Goal: Task Accomplishment & Management: Manage account settings

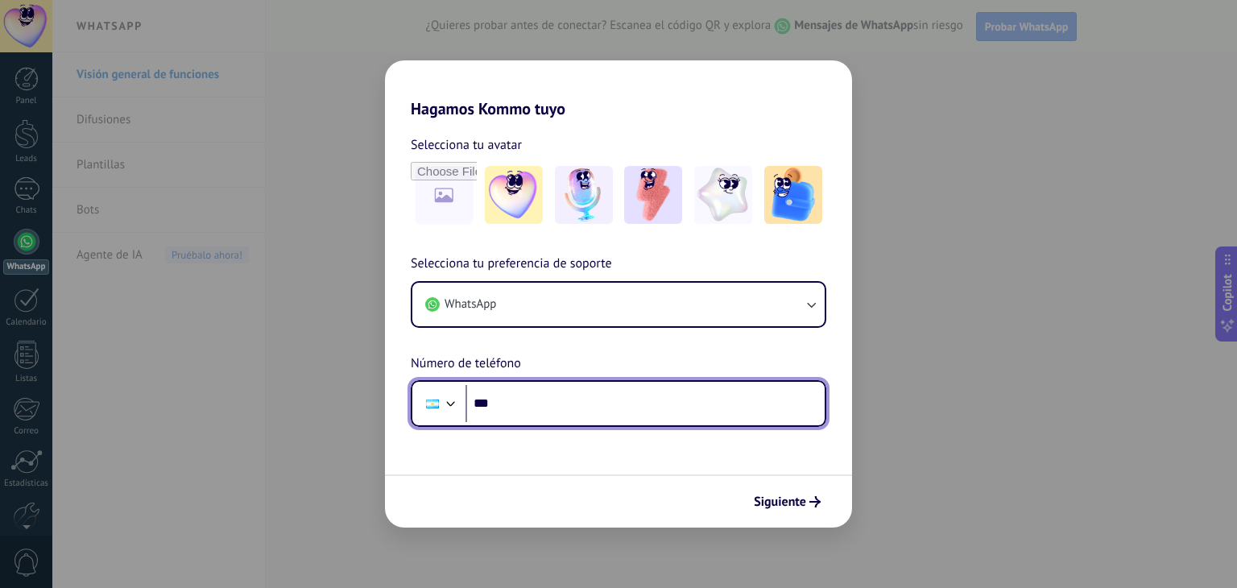
click at [596, 406] on input "***" at bounding box center [644, 403] width 359 height 37
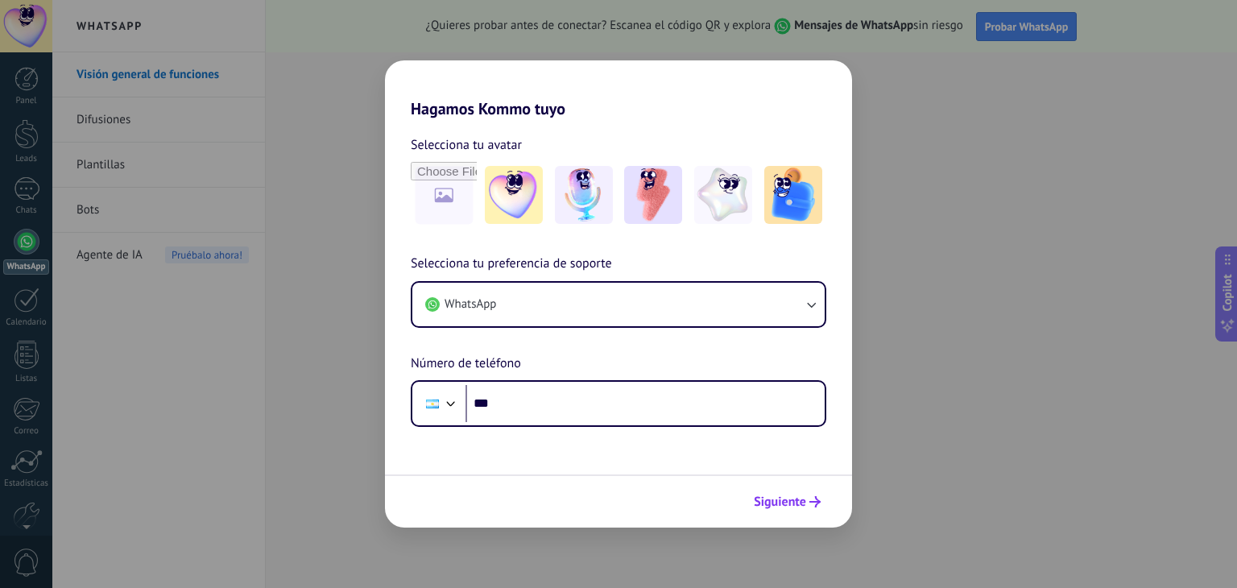
click at [795, 500] on span "Siguiente" at bounding box center [780, 501] width 52 height 11
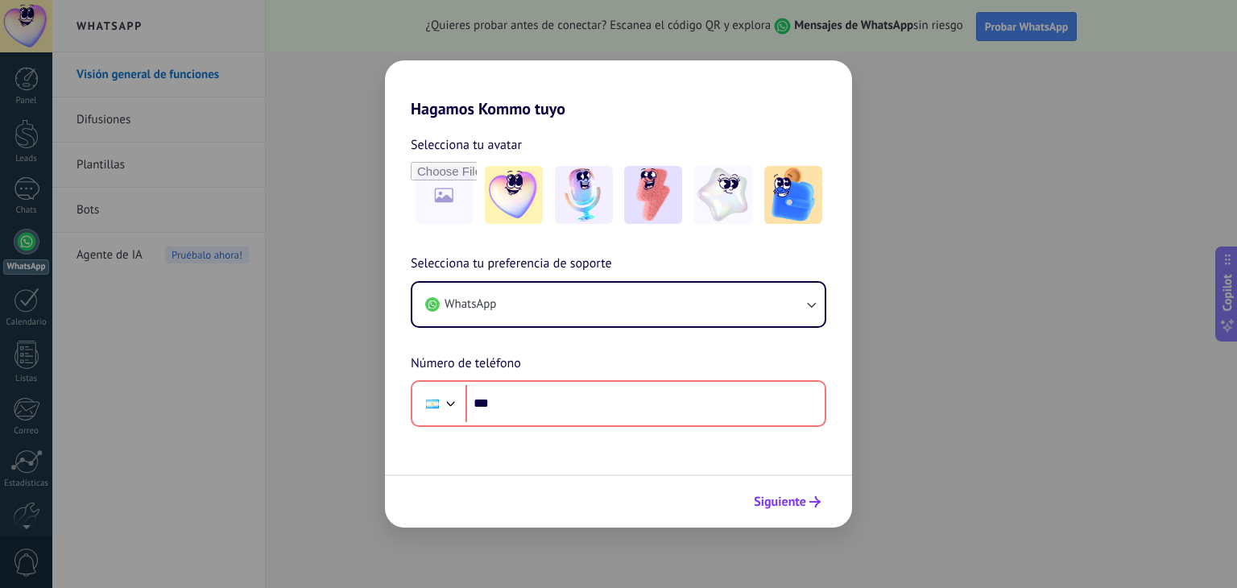
click at [786, 496] on span "Siguiente" at bounding box center [780, 501] width 52 height 11
click at [1052, 255] on div "Hagamos Kommo tuyo Selecciona tu avatar Selecciona tu preferencia de soporte Wh…" at bounding box center [618, 294] width 1237 height 588
click at [1060, 254] on div "Hagamos Kommo tuyo Selecciona tu avatar Selecciona tu preferencia de soporte Wh…" at bounding box center [618, 294] width 1237 height 588
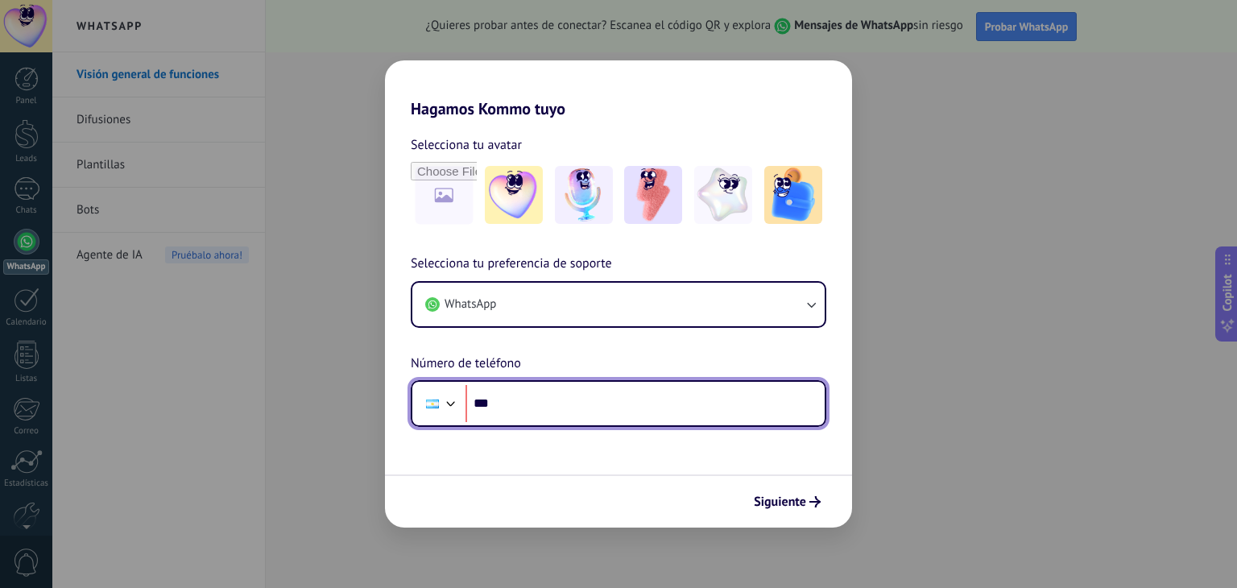
click at [580, 407] on input "***" at bounding box center [644, 403] width 359 height 37
type input "**********"
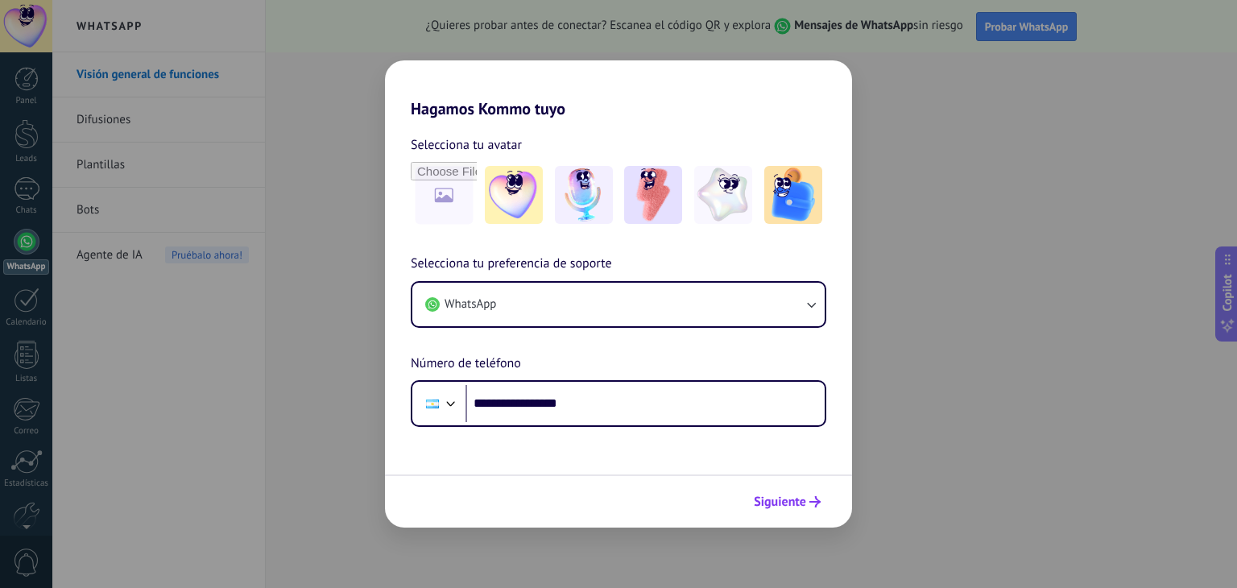
click at [812, 501] on icon "submit" at bounding box center [814, 501] width 11 height 11
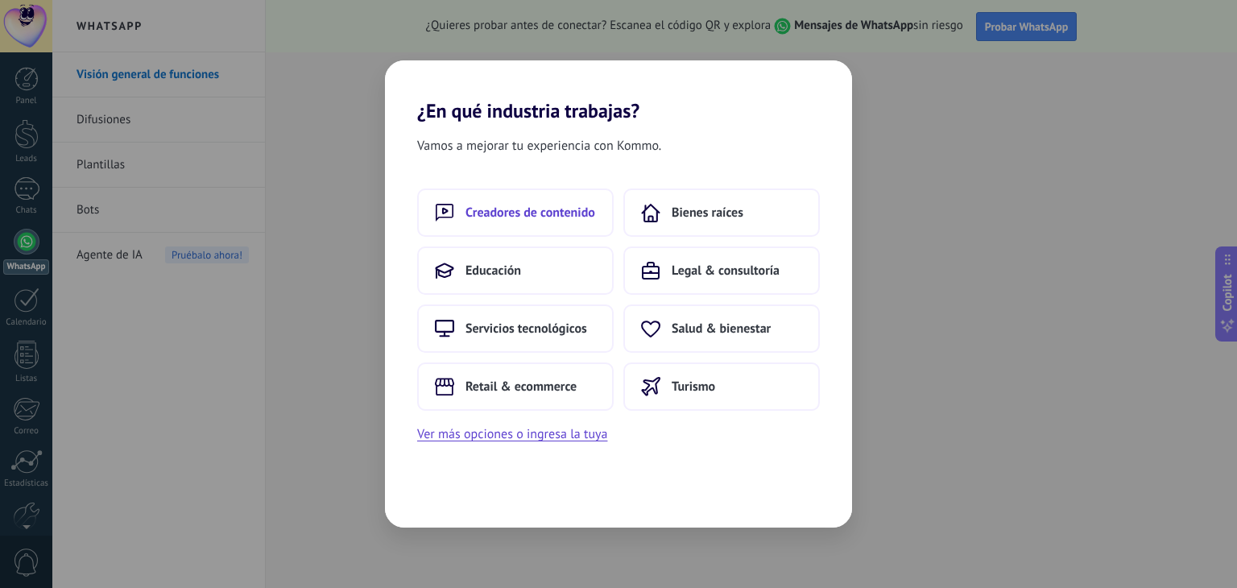
click at [521, 226] on button "Creadores de contenido" at bounding box center [515, 212] width 196 height 48
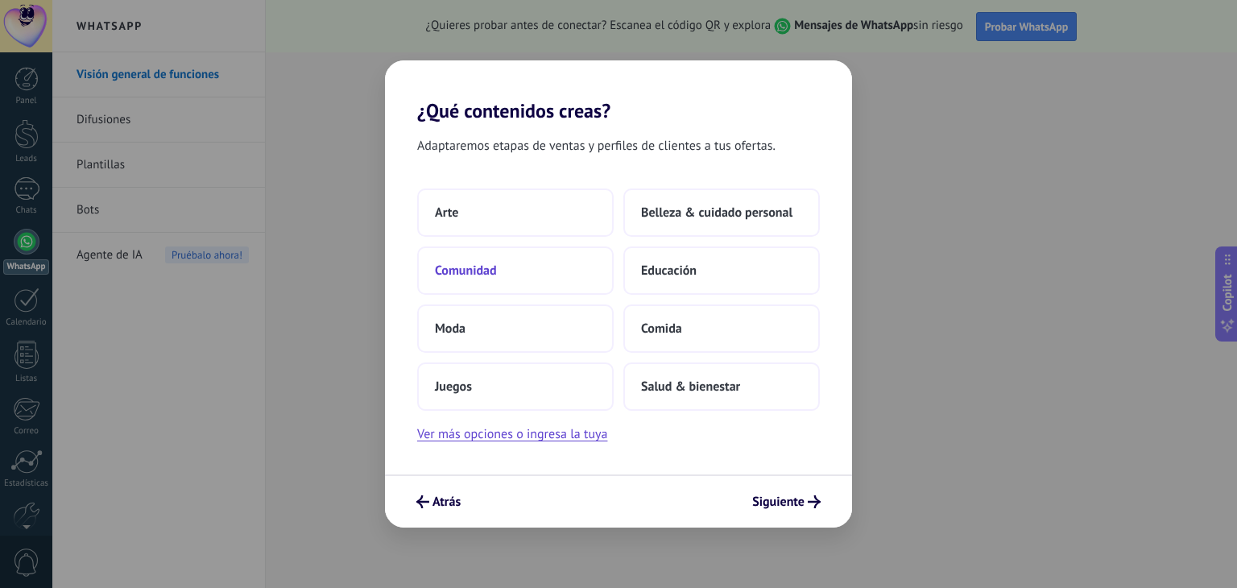
click at [562, 276] on button "Comunidad" at bounding box center [515, 270] width 196 height 48
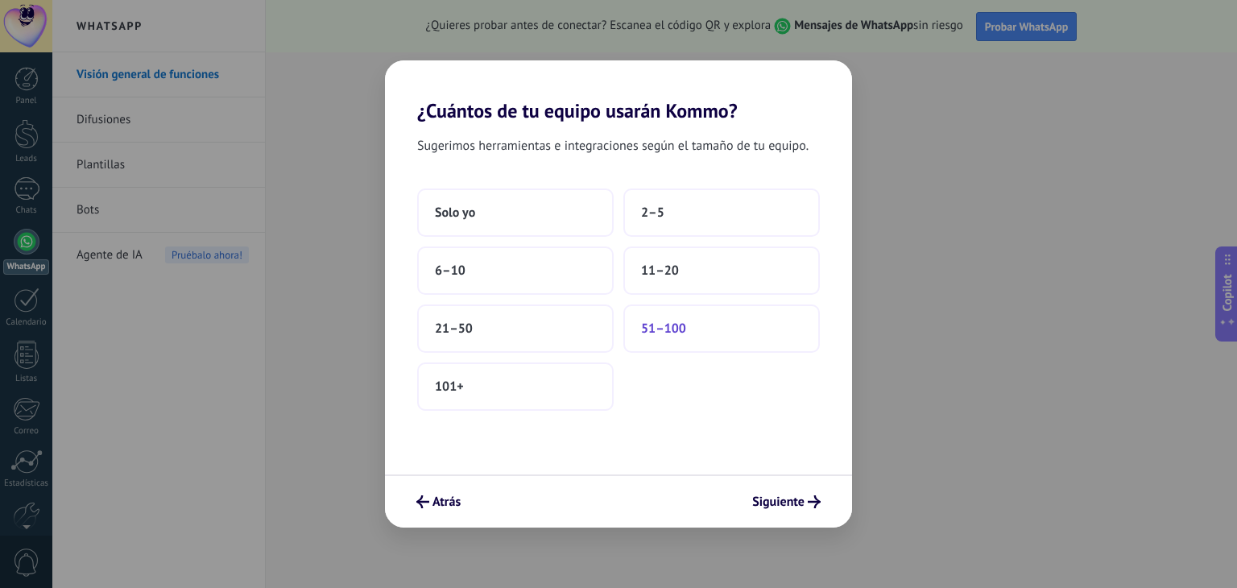
click at [692, 316] on button "51–100" at bounding box center [721, 328] width 196 height 48
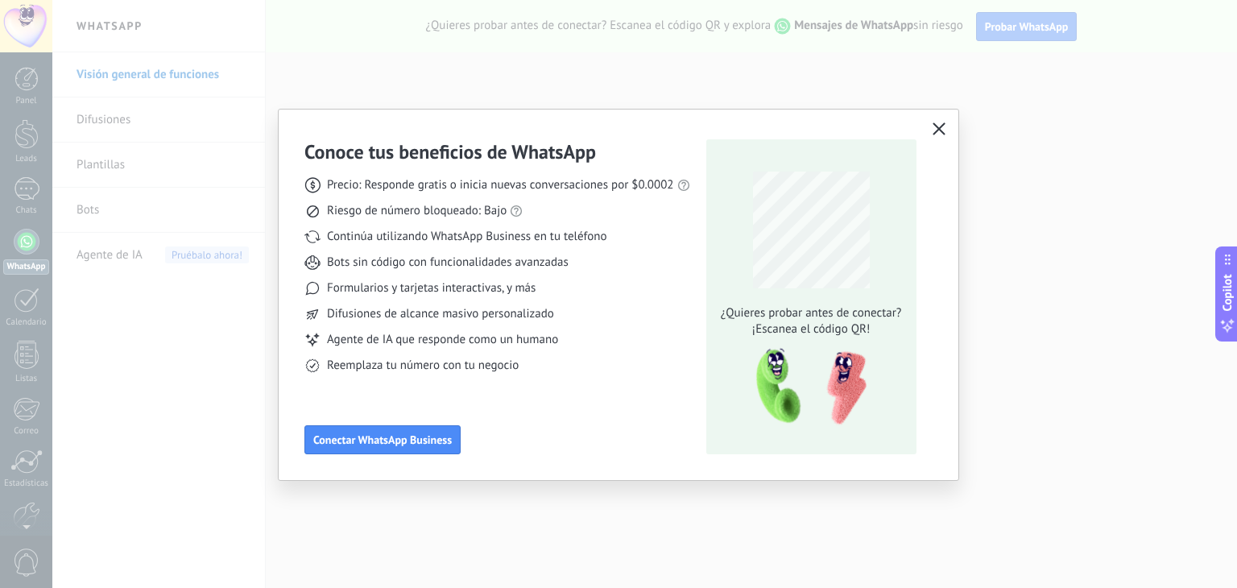
click at [936, 130] on use "button" at bounding box center [938, 128] width 12 height 12
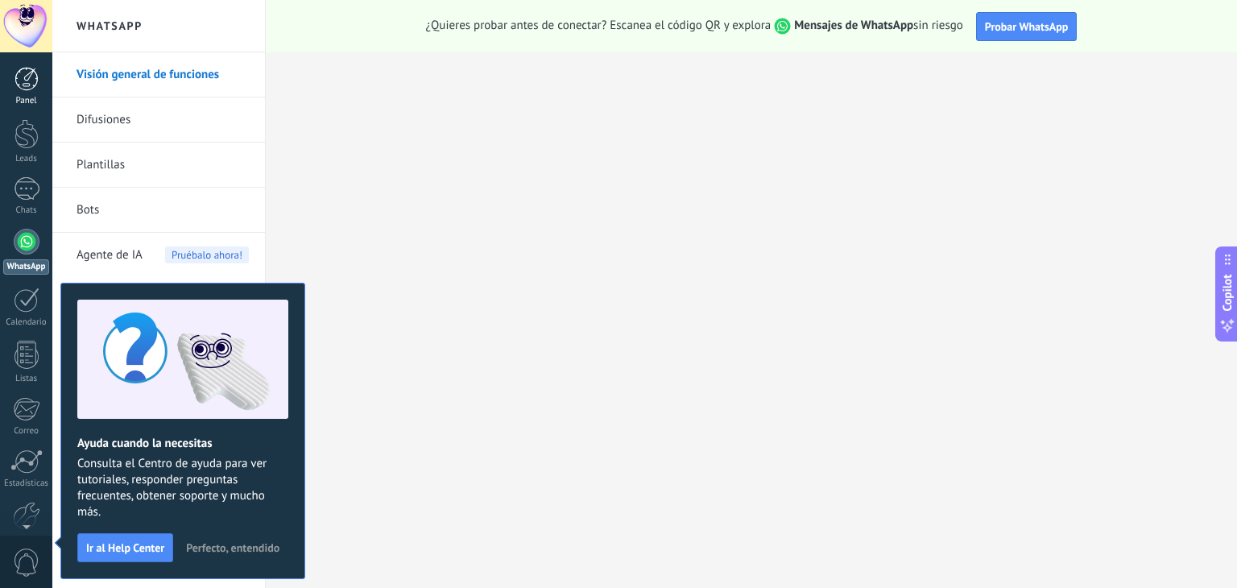
click at [27, 90] on div at bounding box center [26, 79] width 24 height 24
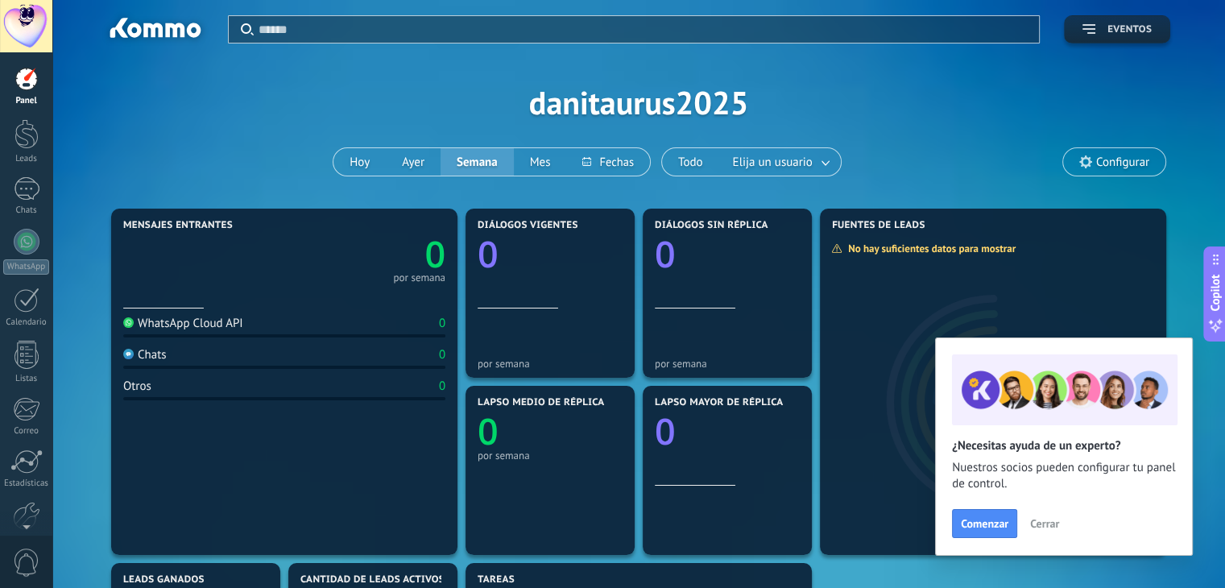
click at [1140, 34] on span "Eventos" at bounding box center [1129, 29] width 44 height 11
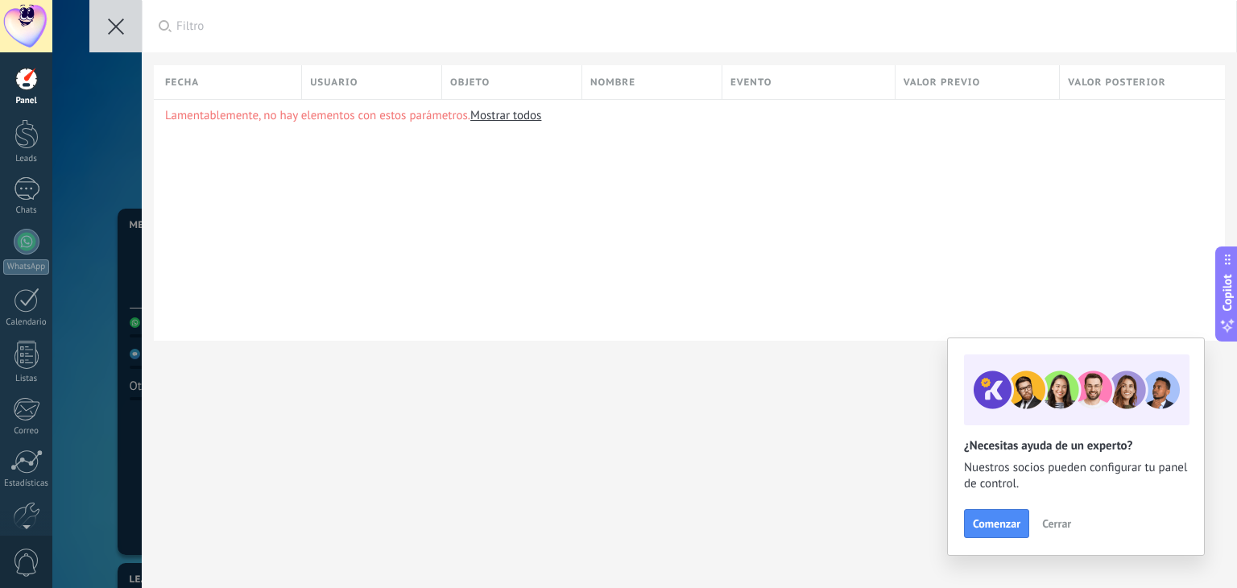
click at [114, 27] on use at bounding box center [116, 27] width 16 height 16
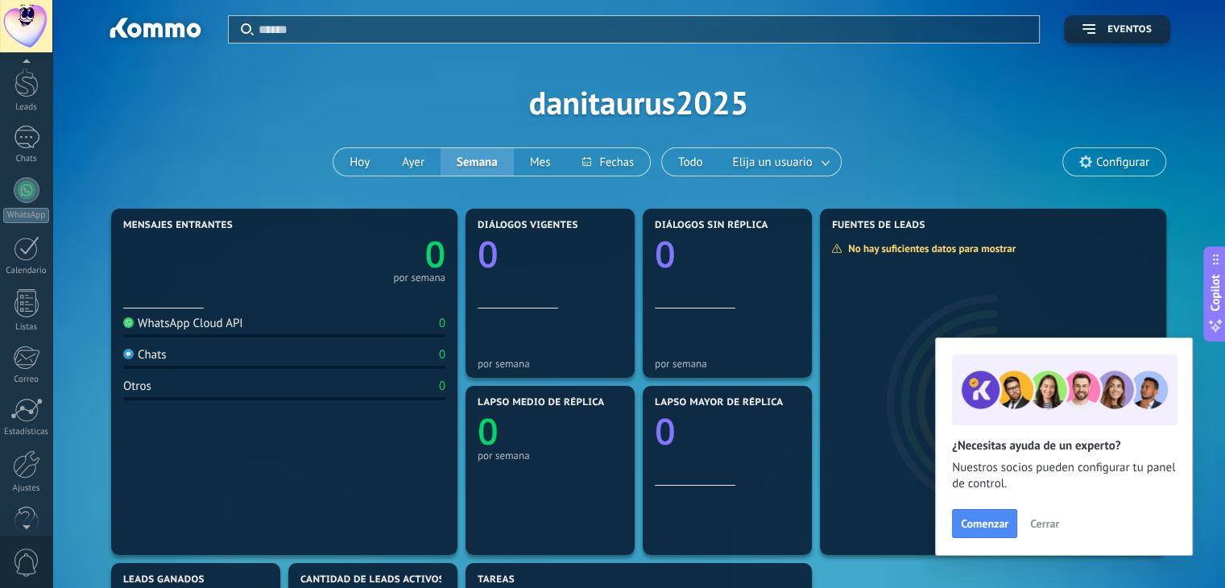
click at [25, 514] on div at bounding box center [26, 523] width 52 height 24
click at [12, 454] on div "Ajustes" at bounding box center [26, 459] width 47 height 10
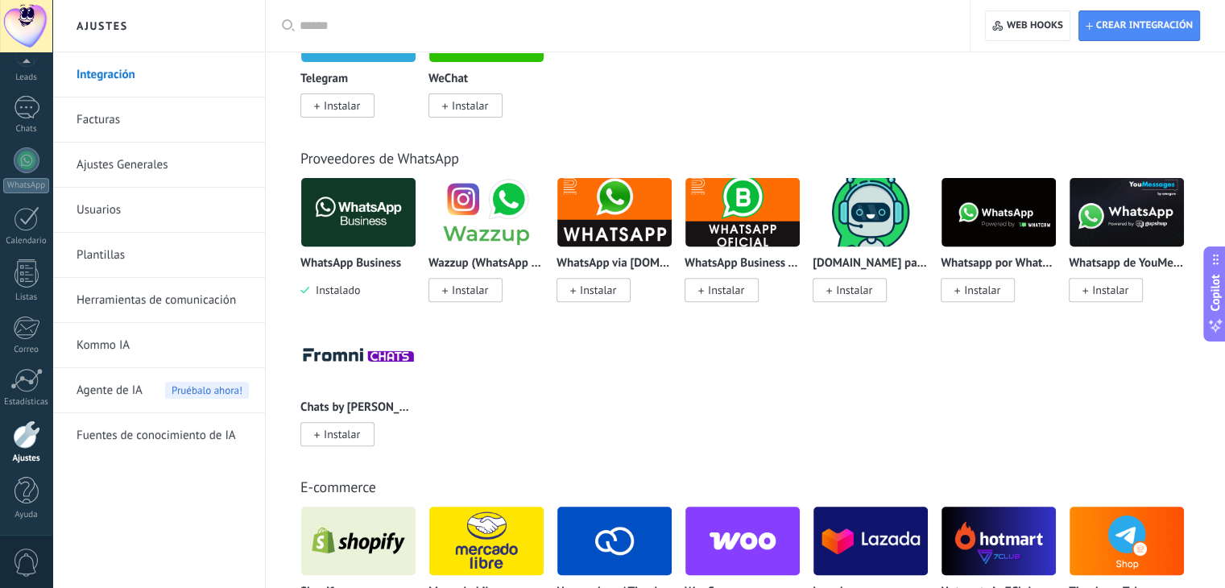
scroll to position [242, 0]
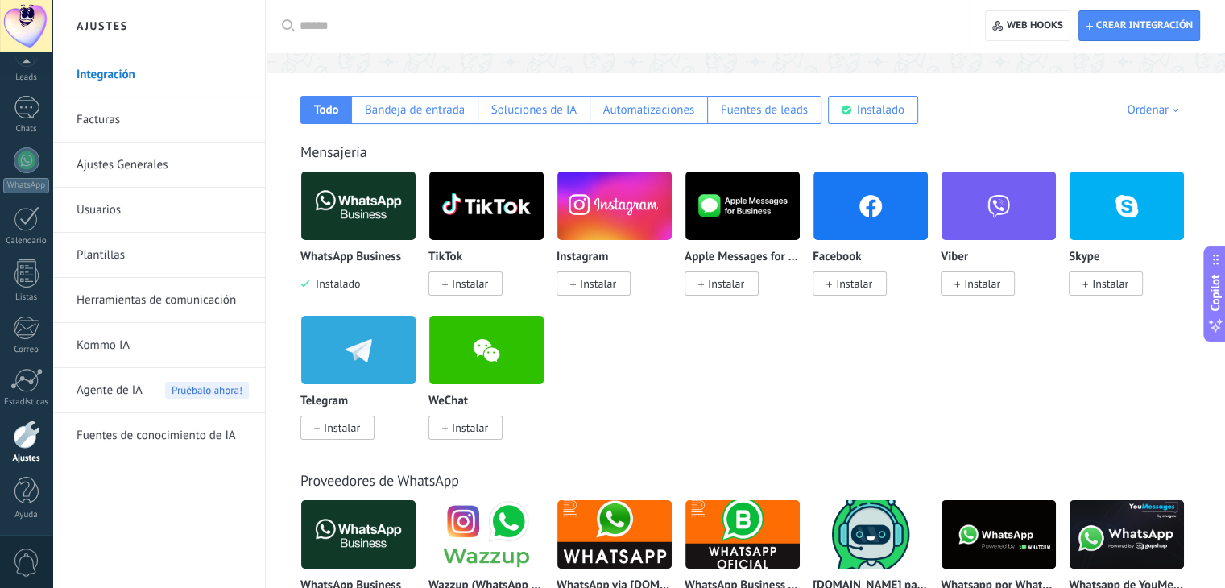
click at [361, 233] on img at bounding box center [358, 206] width 114 height 78
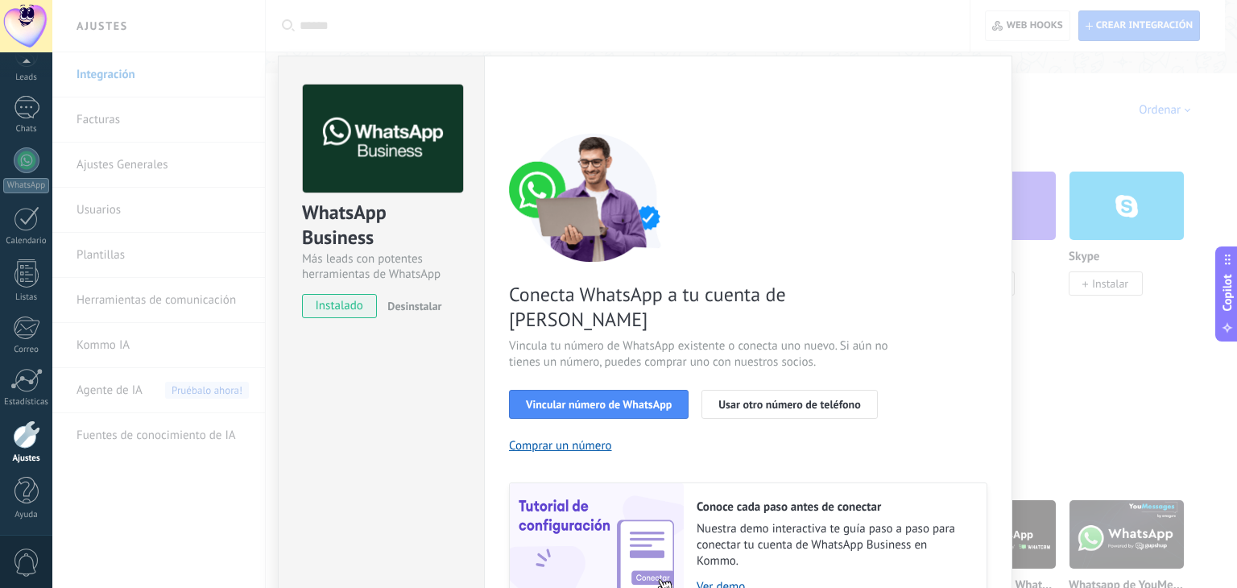
drag, startPoint x: 1234, startPoint y: 329, endPoint x: 1170, endPoint y: 349, distance: 67.2
click at [1215, 337] on button "Copilot" at bounding box center [1226, 293] width 23 height 95
click at [1126, 358] on div "WhatsApp Business Más leads con potentes herramientas de WhatsApp instalado Des…" at bounding box center [644, 294] width 1184 height 588
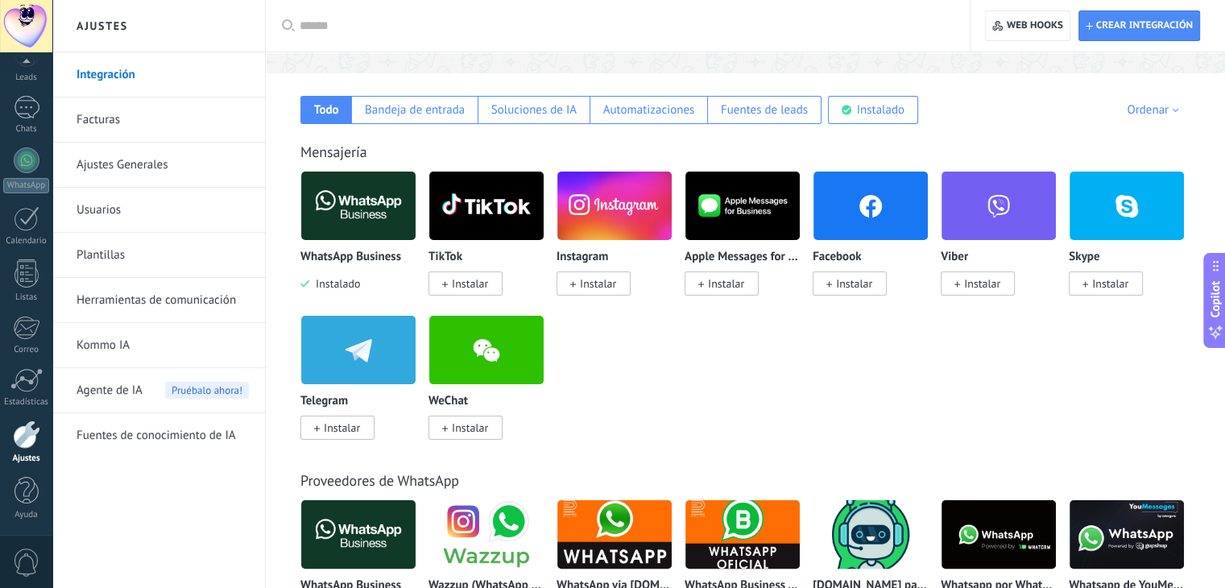
click at [764, 390] on div "WhatsApp Business Instalado TikTok Instalar Instagram Instalar Apple Messages f…" at bounding box center [753, 315] width 907 height 288
click at [27, 120] on link "Chats" at bounding box center [26, 115] width 52 height 39
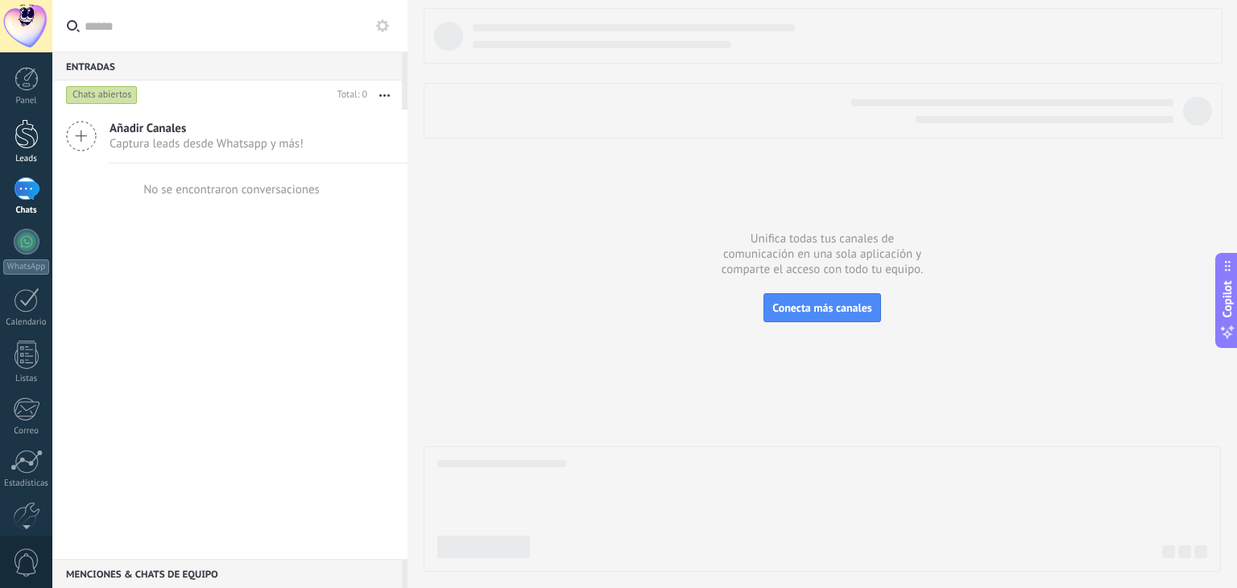
click at [28, 123] on div at bounding box center [26, 134] width 24 height 30
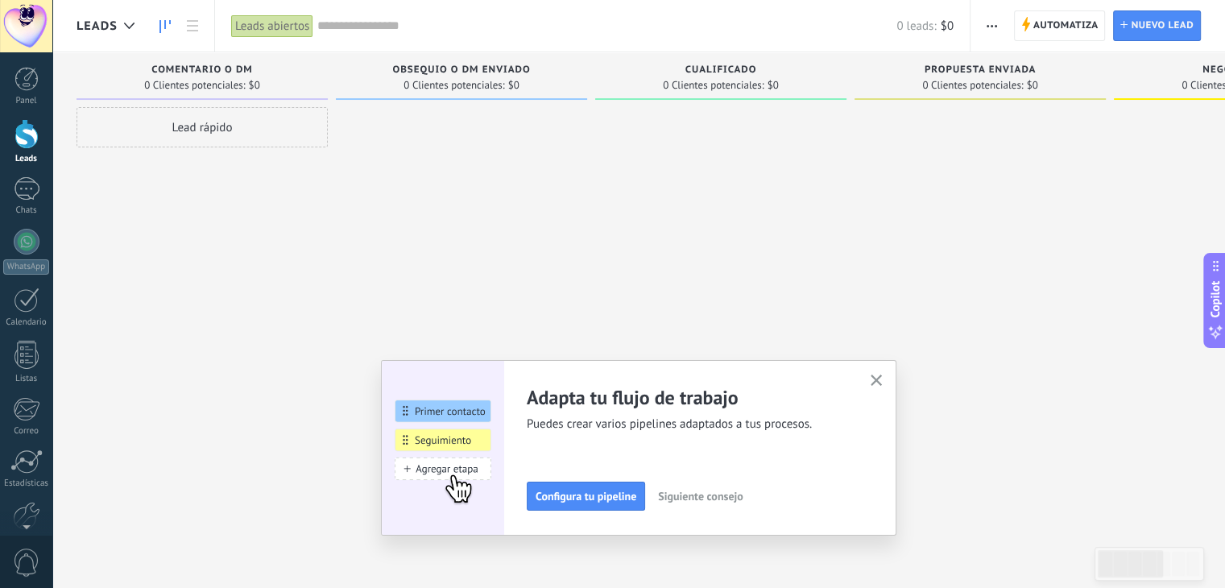
click at [992, 25] on icon "button" at bounding box center [991, 26] width 10 height 2
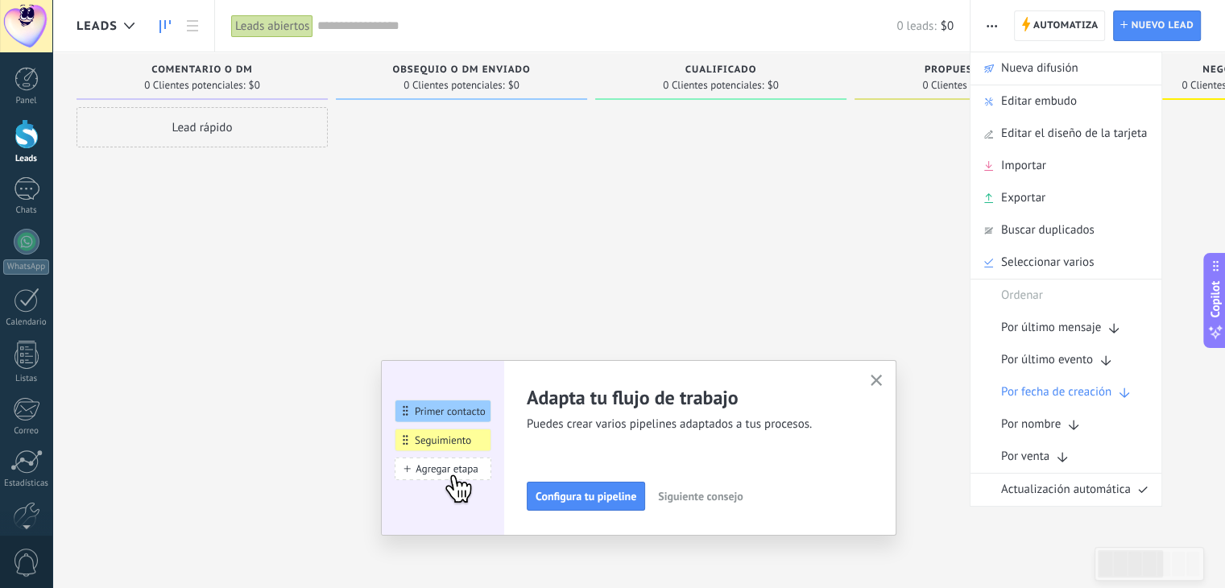
click at [870, 217] on div at bounding box center [979, 296] width 251 height 378
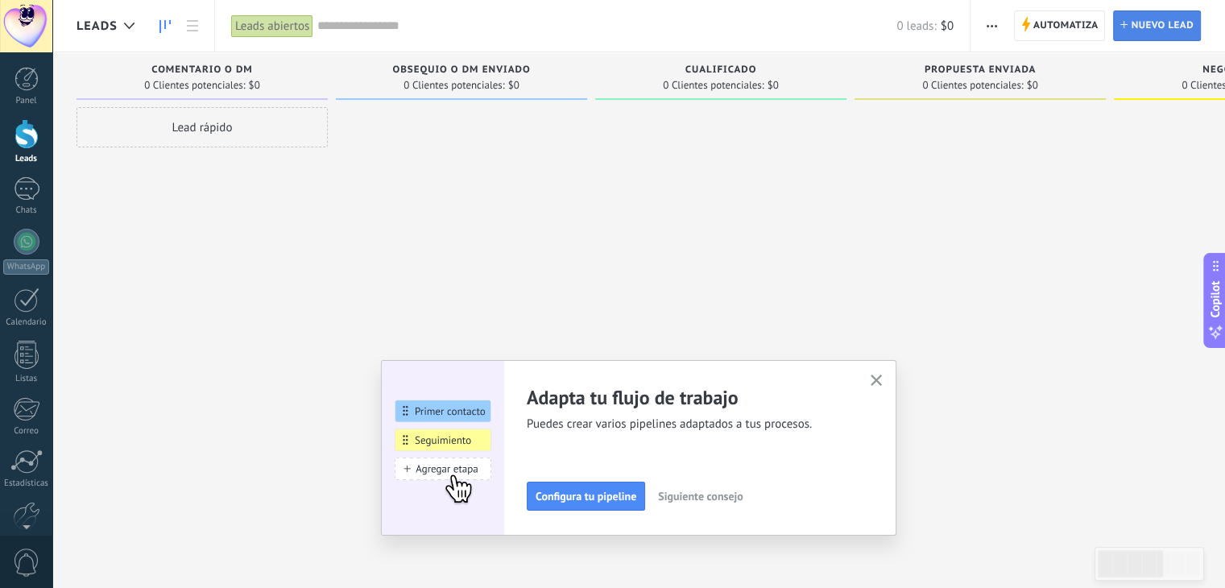
click at [1125, 19] on link "Lead Nuevo lead" at bounding box center [1157, 25] width 88 height 31
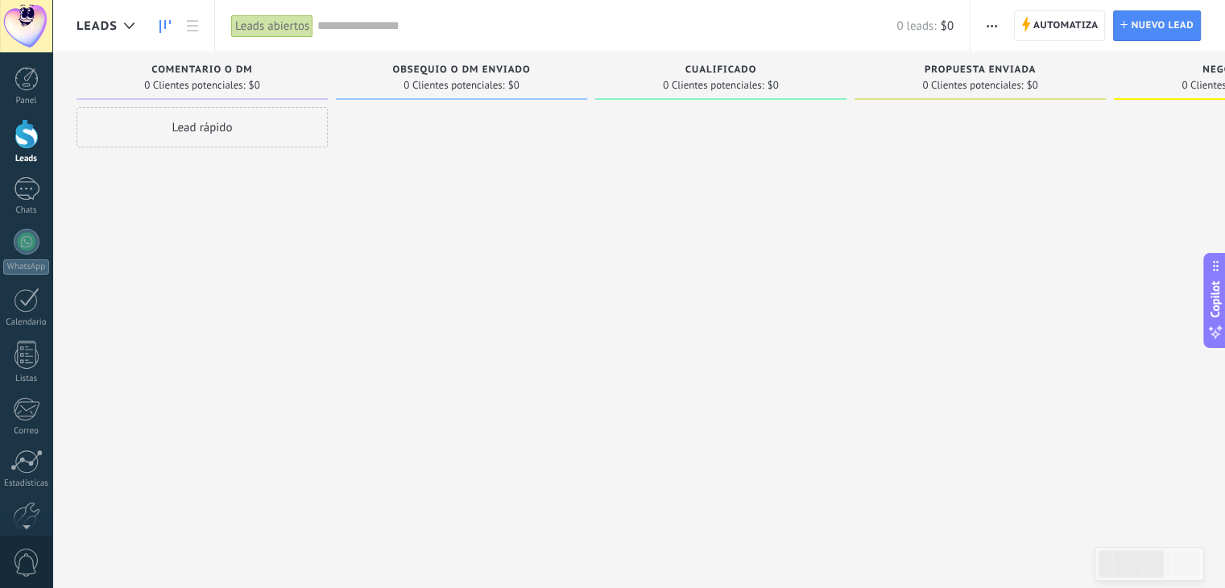
click at [635, 73] on div "Cualificado" at bounding box center [720, 71] width 235 height 14
click at [806, 75] on div "Cualificado" at bounding box center [720, 71] width 235 height 14
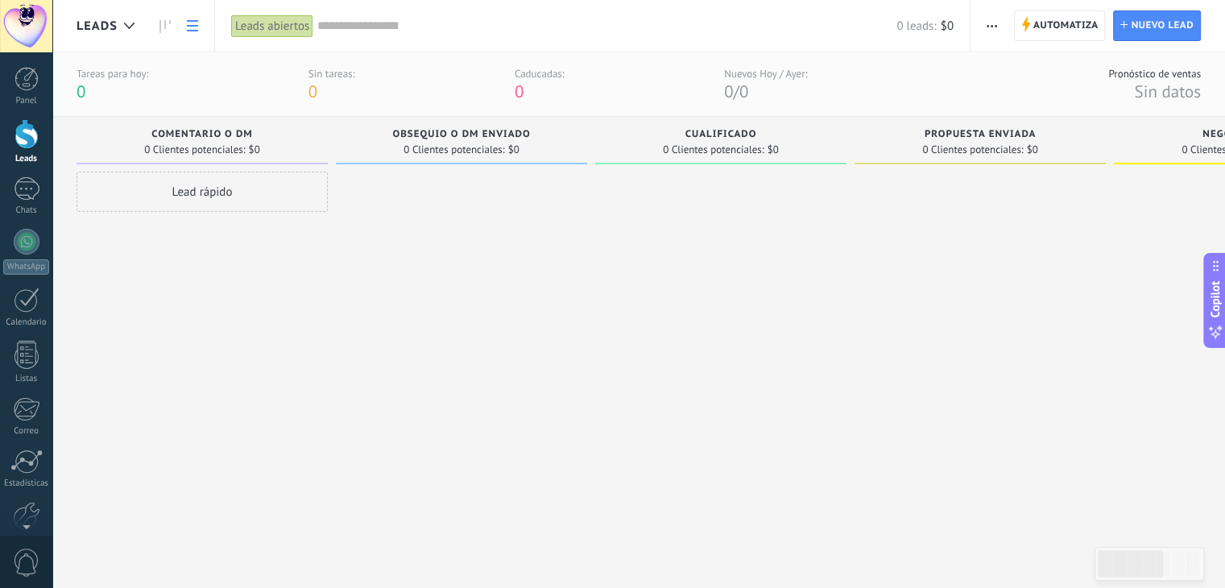
click at [191, 21] on use at bounding box center [192, 25] width 11 height 11
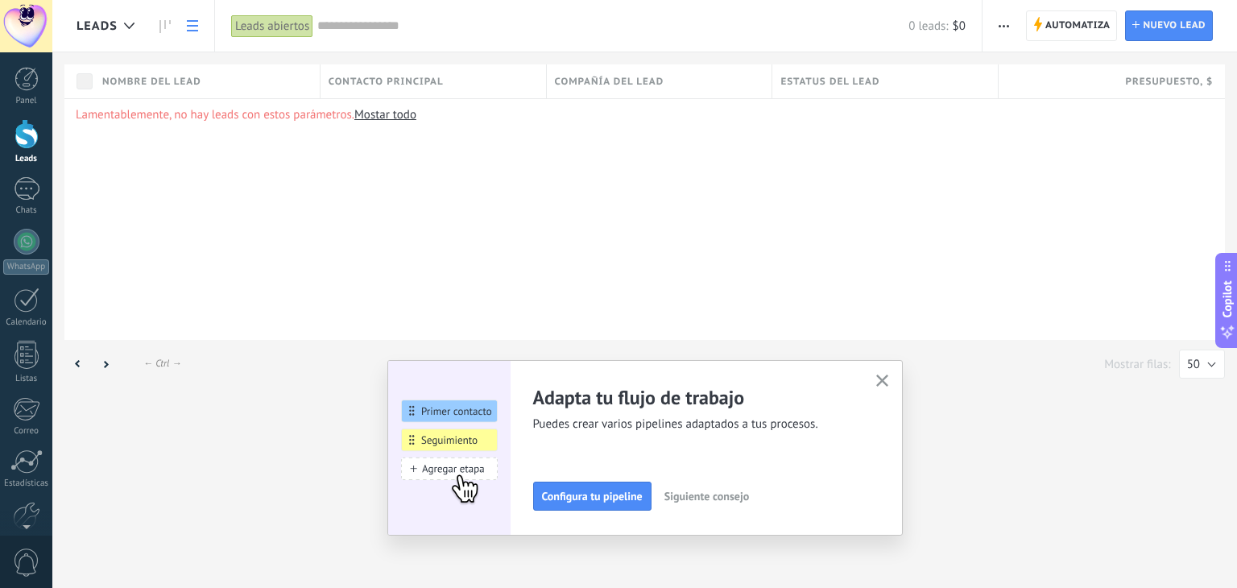
click at [178, 217] on div "Lamentablemente, no hay leads con estos parámetros. [GEOGRAPHIC_DATA] todo" at bounding box center [644, 219] width 1160 height 242
click at [874, 379] on button "button" at bounding box center [882, 381] width 20 height 22
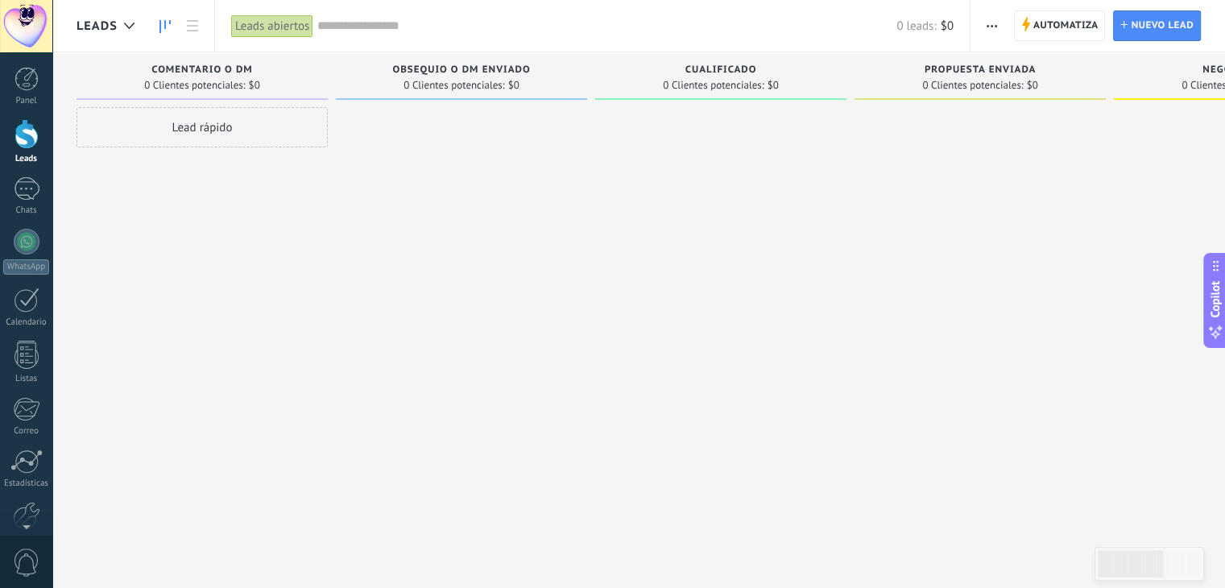
click at [993, 30] on span "button" at bounding box center [991, 25] width 10 height 31
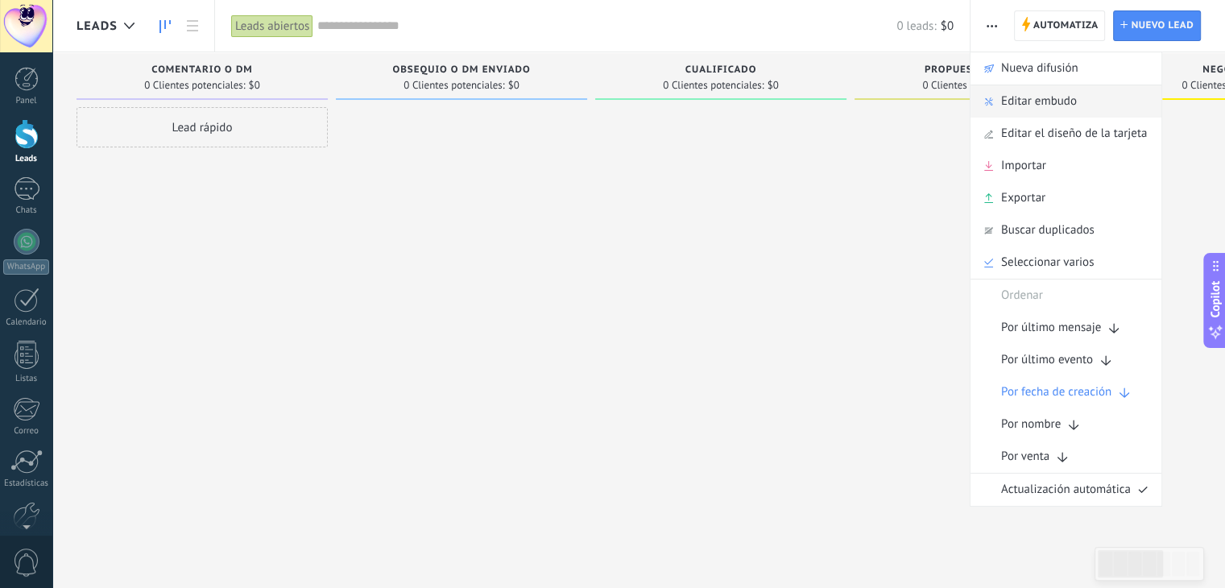
click at [1044, 107] on span "Editar embudo" at bounding box center [1039, 101] width 76 height 32
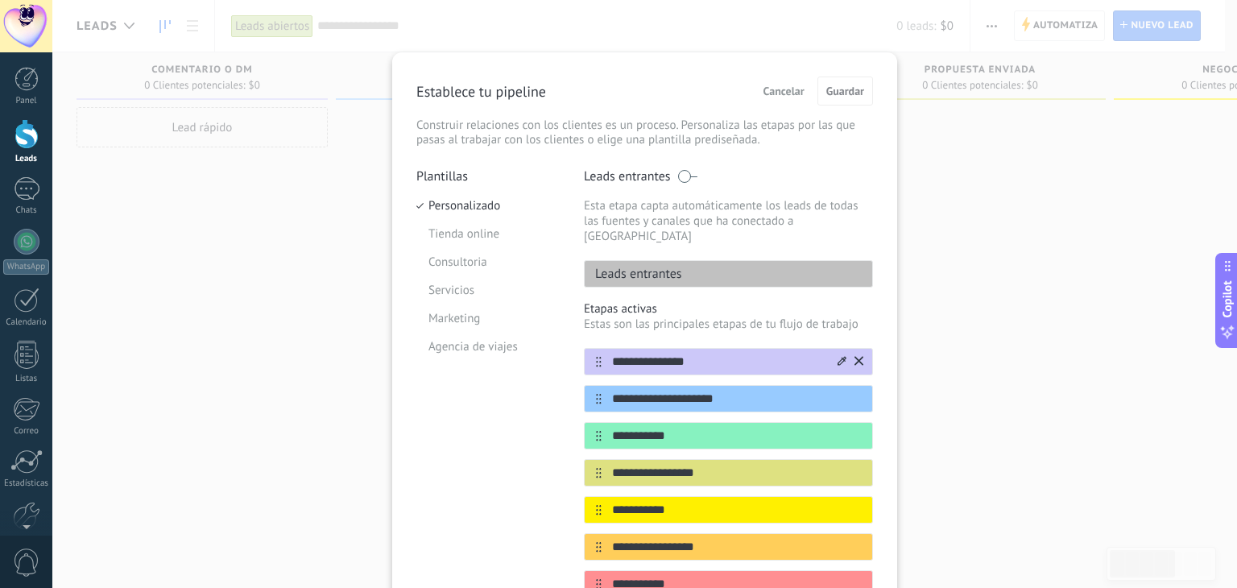
click at [860, 354] on button at bounding box center [858, 361] width 9 height 15
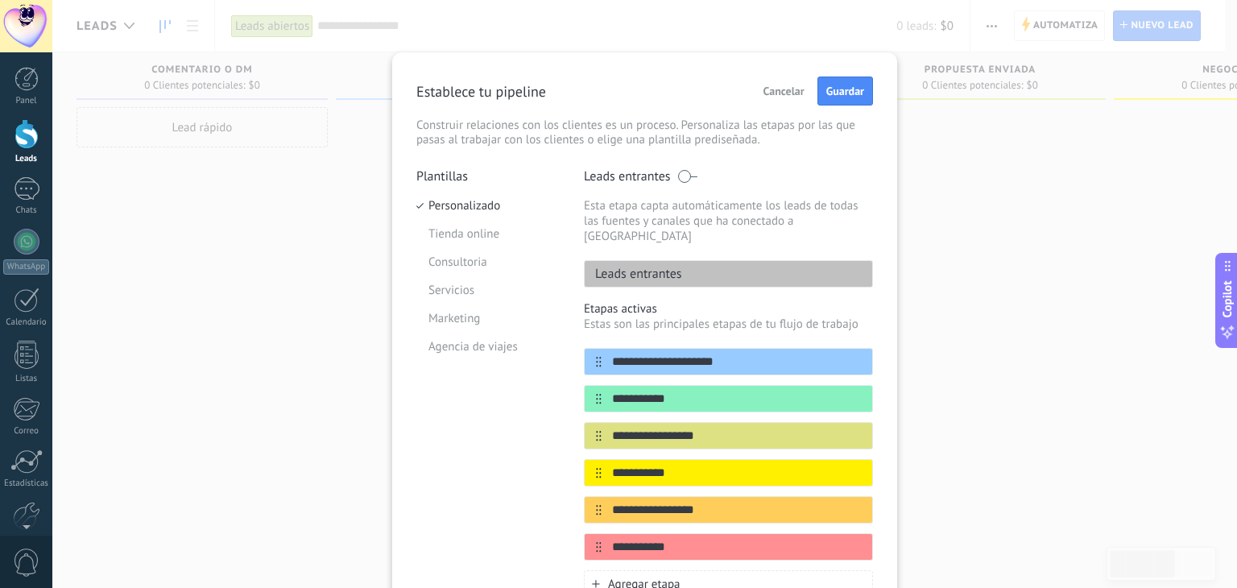
click at [0, 0] on button at bounding box center [0, 0] width 0 height 0
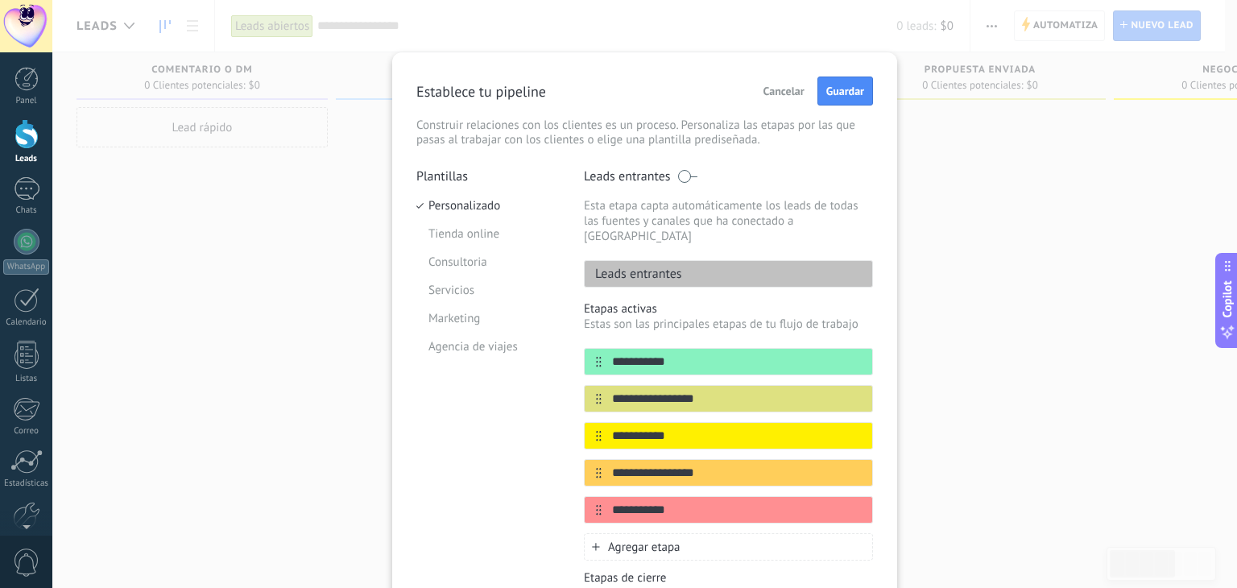
click at [0, 0] on button at bounding box center [0, 0] width 0 height 0
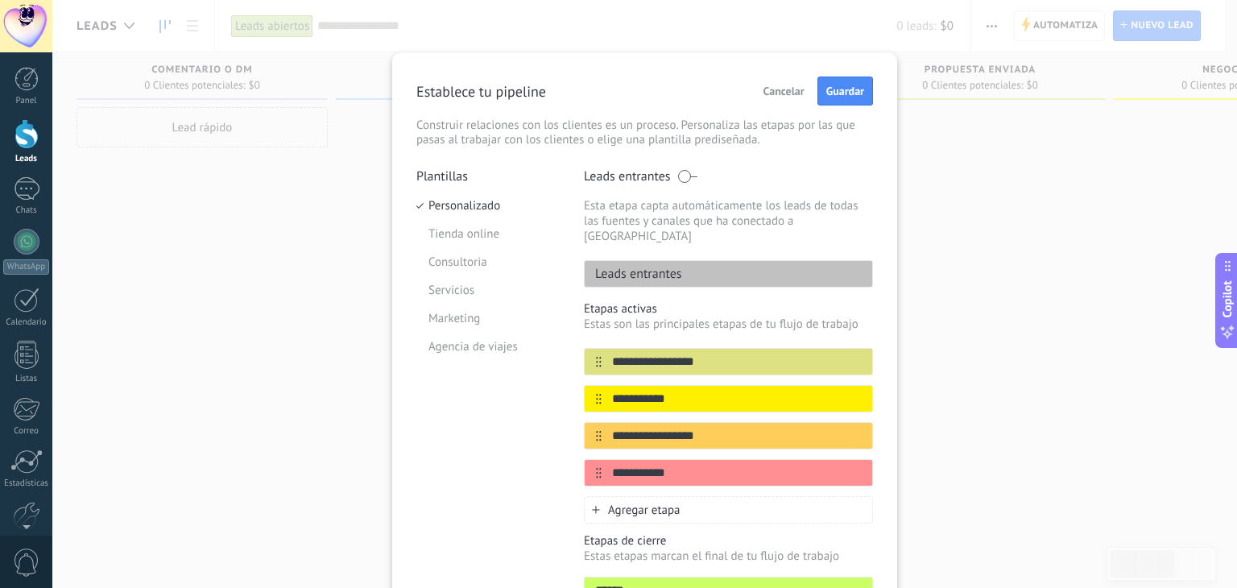
click at [0, 0] on button at bounding box center [0, 0] width 0 height 0
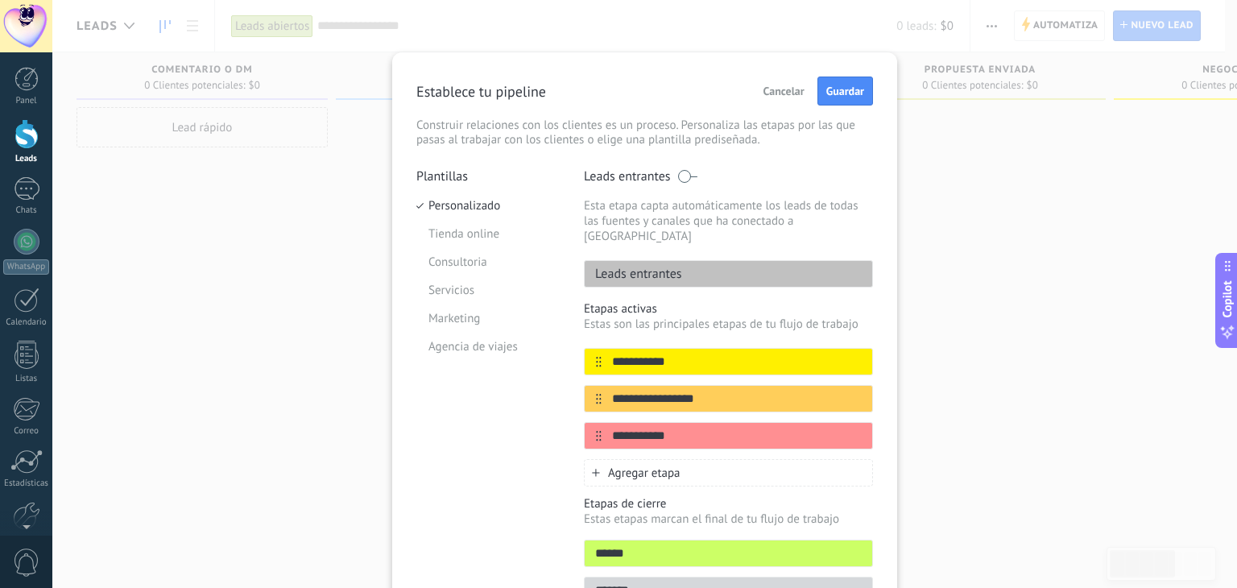
click at [0, 0] on button at bounding box center [0, 0] width 0 height 0
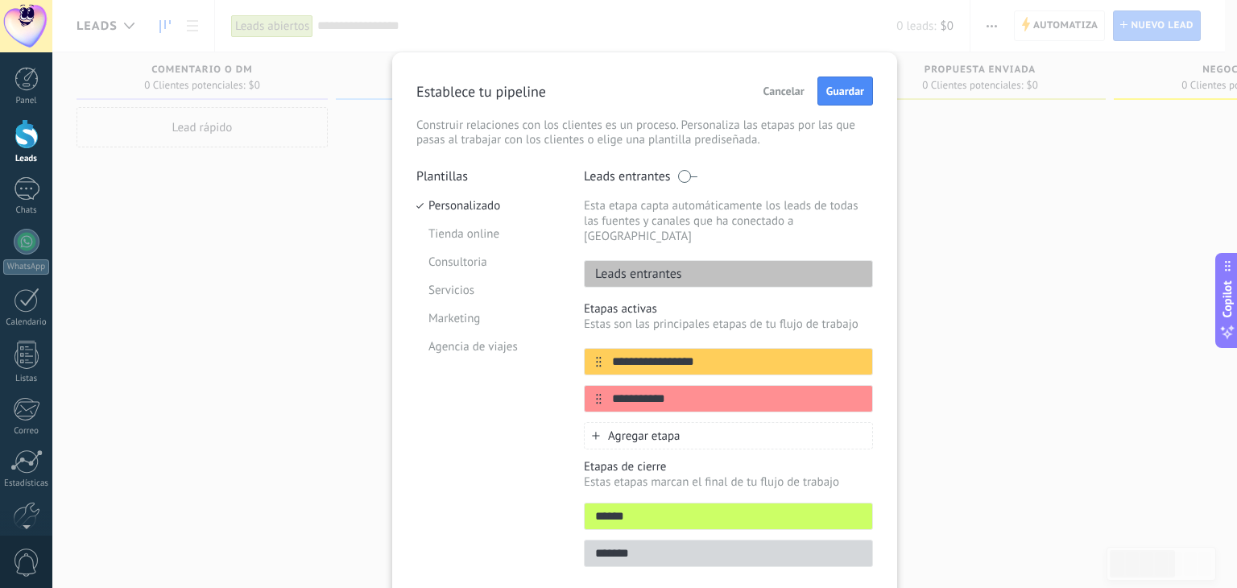
click at [0, 0] on button at bounding box center [0, 0] width 0 height 0
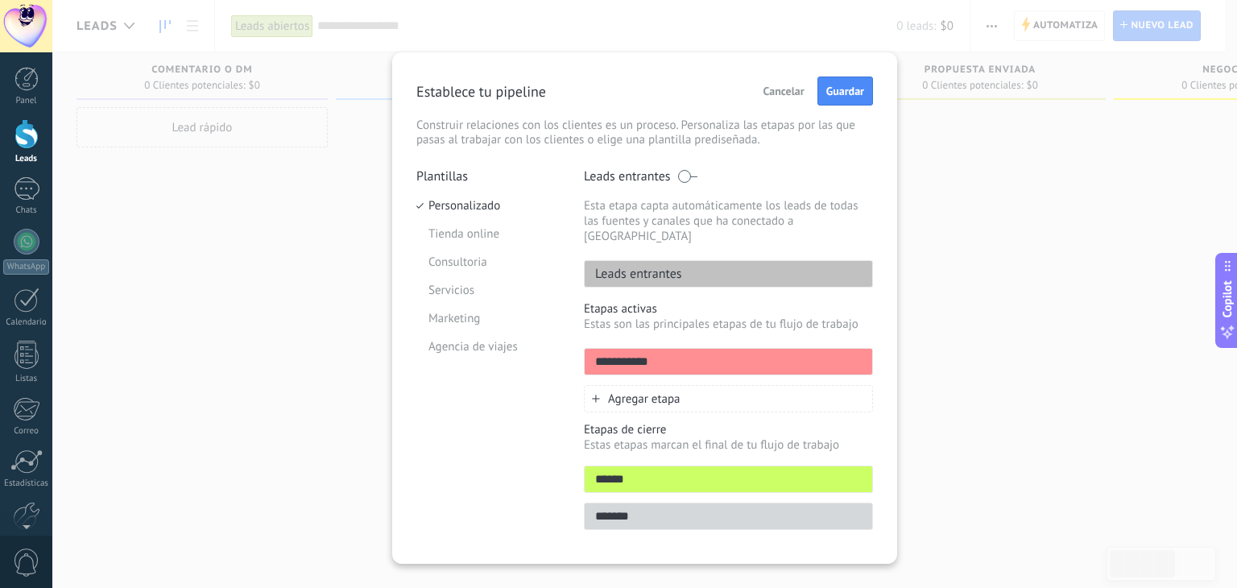
click at [0, 0] on button at bounding box center [0, 0] width 0 height 0
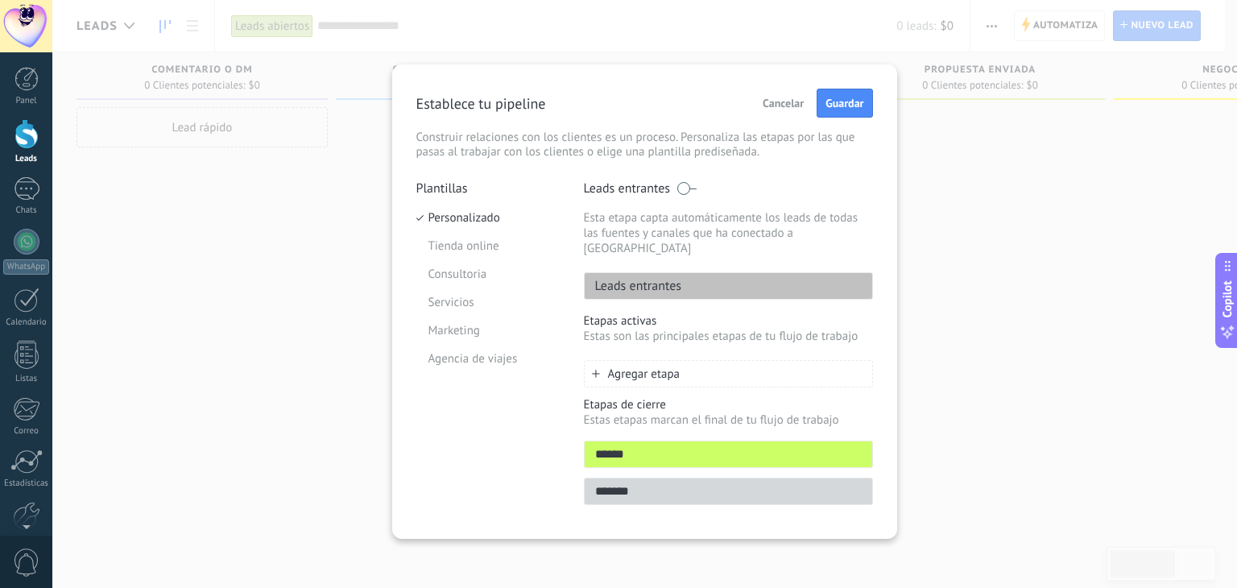
click at [669, 360] on div "Agregar etapa" at bounding box center [728, 373] width 289 height 27
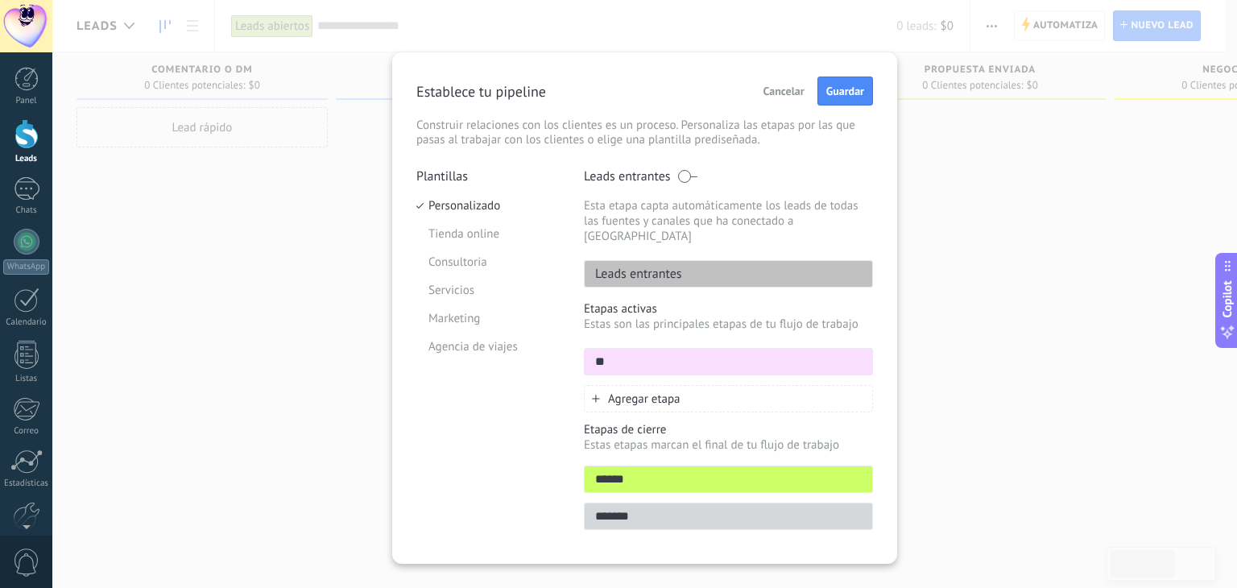
type input "*"
type input "**********"
click at [658, 391] on span "Agregar etapa" at bounding box center [644, 398] width 72 height 15
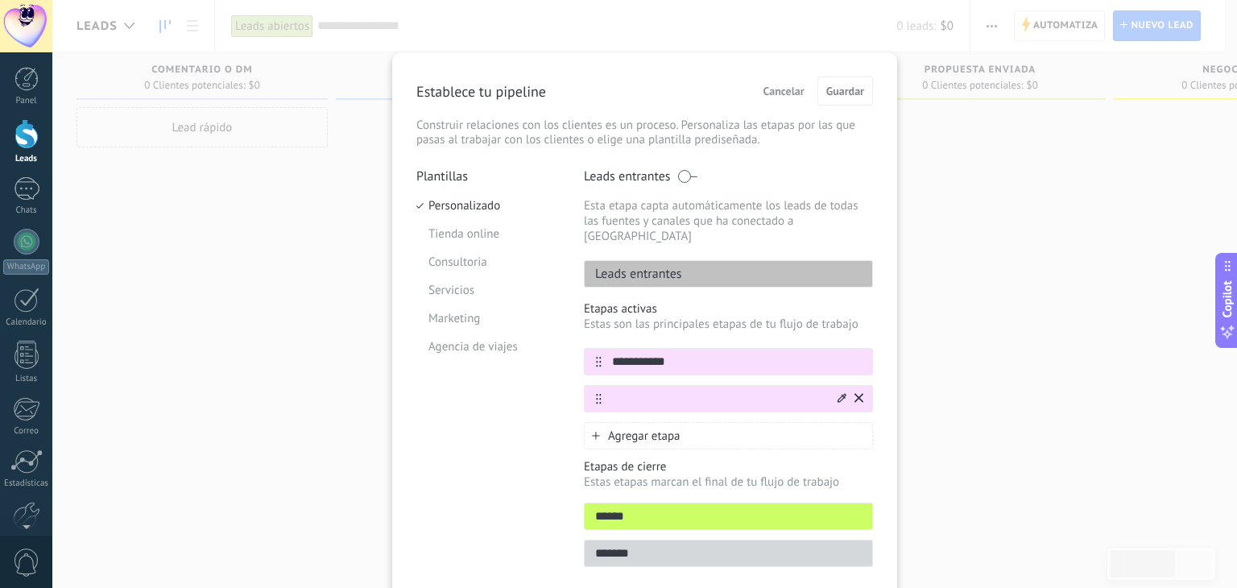
click at [841, 393] on icon at bounding box center [841, 398] width 9 height 10
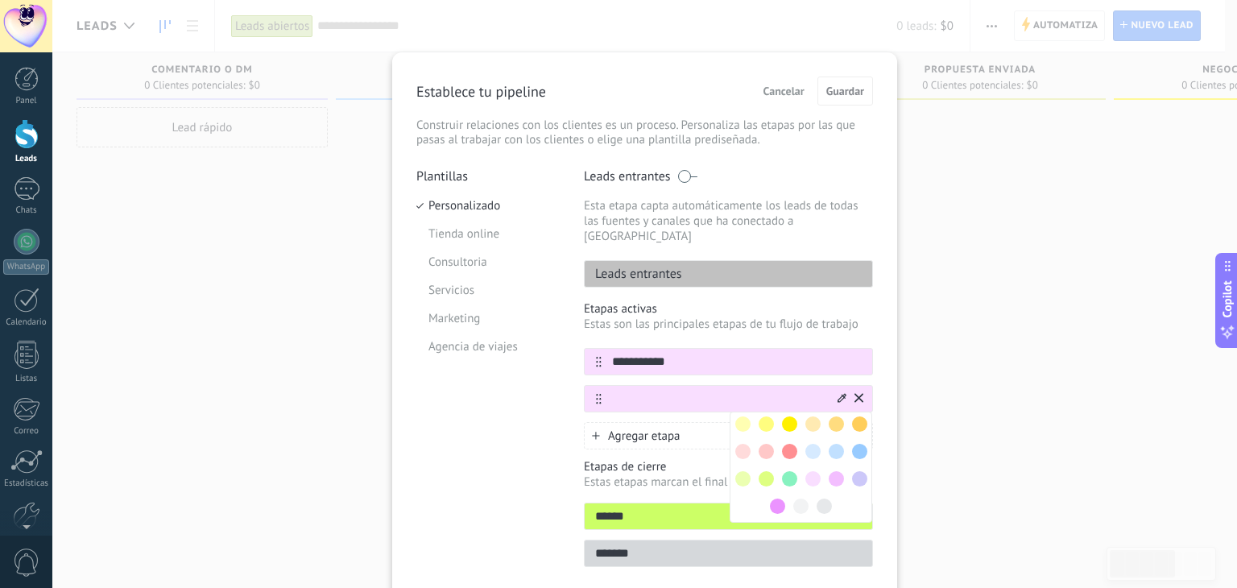
click at [765, 444] on span at bounding box center [765, 451] width 15 height 15
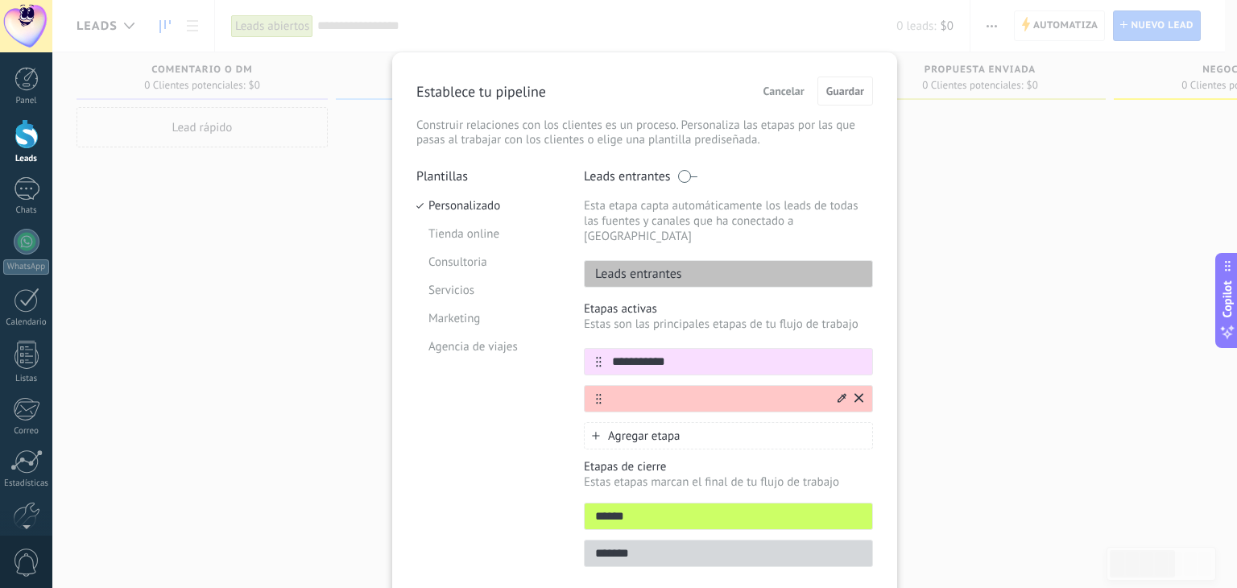
click at [673, 390] on input "text" at bounding box center [717, 398] width 233 height 17
type input "***"
click at [734, 422] on div "Agregar etapa" at bounding box center [728, 435] width 289 height 27
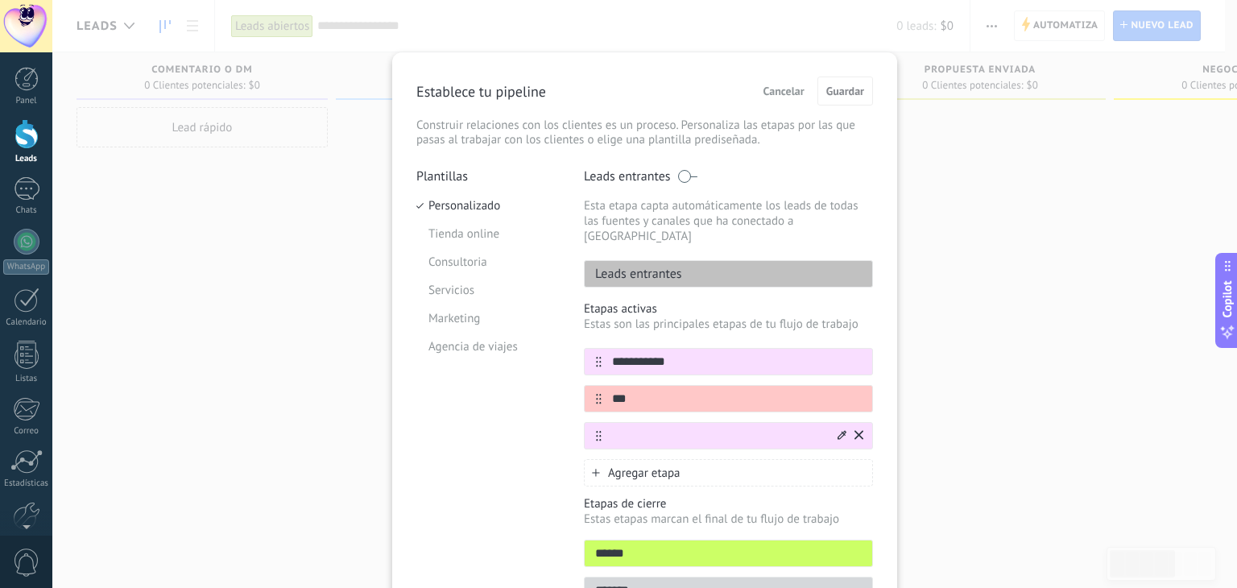
click at [841, 430] on icon at bounding box center [841, 435] width 9 height 10
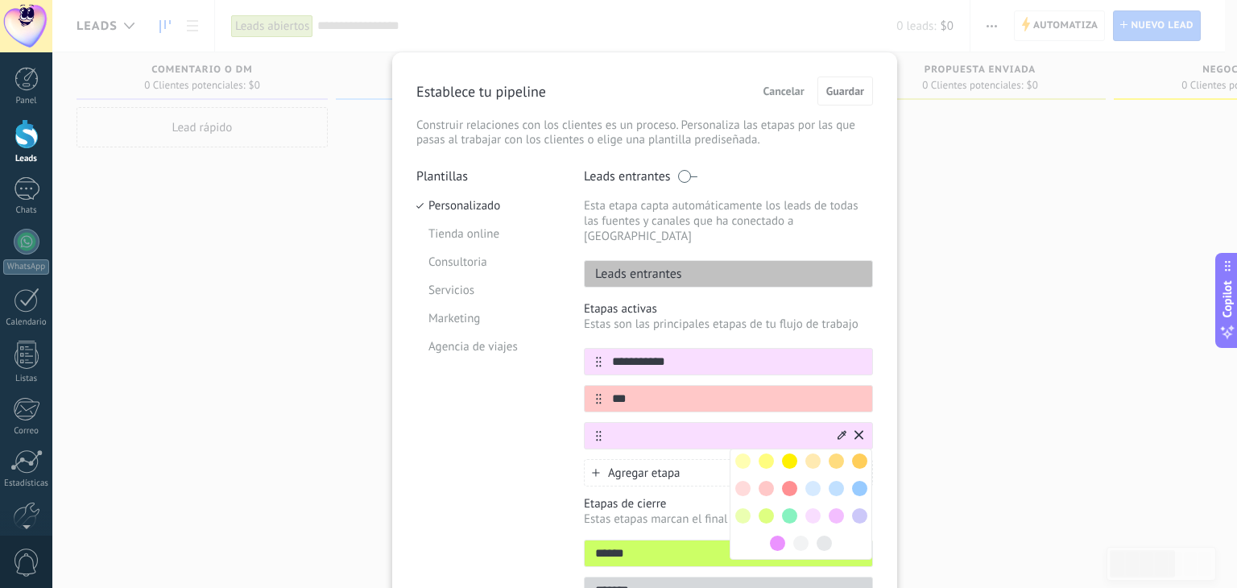
click at [816, 453] on span at bounding box center [812, 460] width 15 height 15
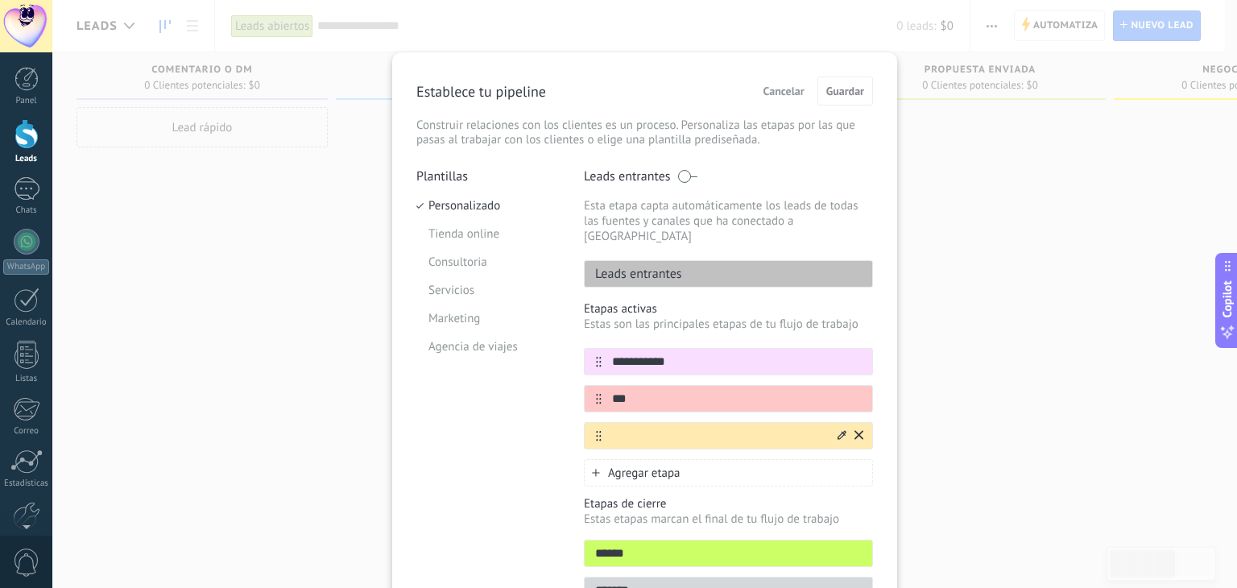
click at [756, 428] on input "text" at bounding box center [717, 436] width 233 height 17
type input "**********"
click at [841, 97] on span "Guardar" at bounding box center [845, 90] width 38 height 11
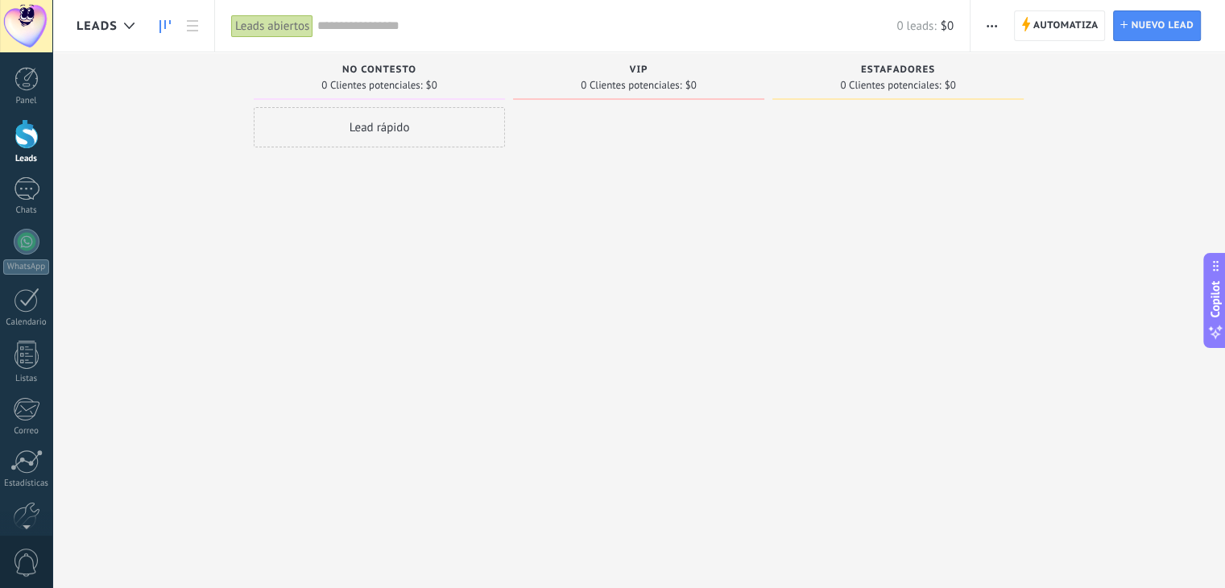
click at [641, 355] on div at bounding box center [638, 296] width 251 height 378
